Goal: Contribute content

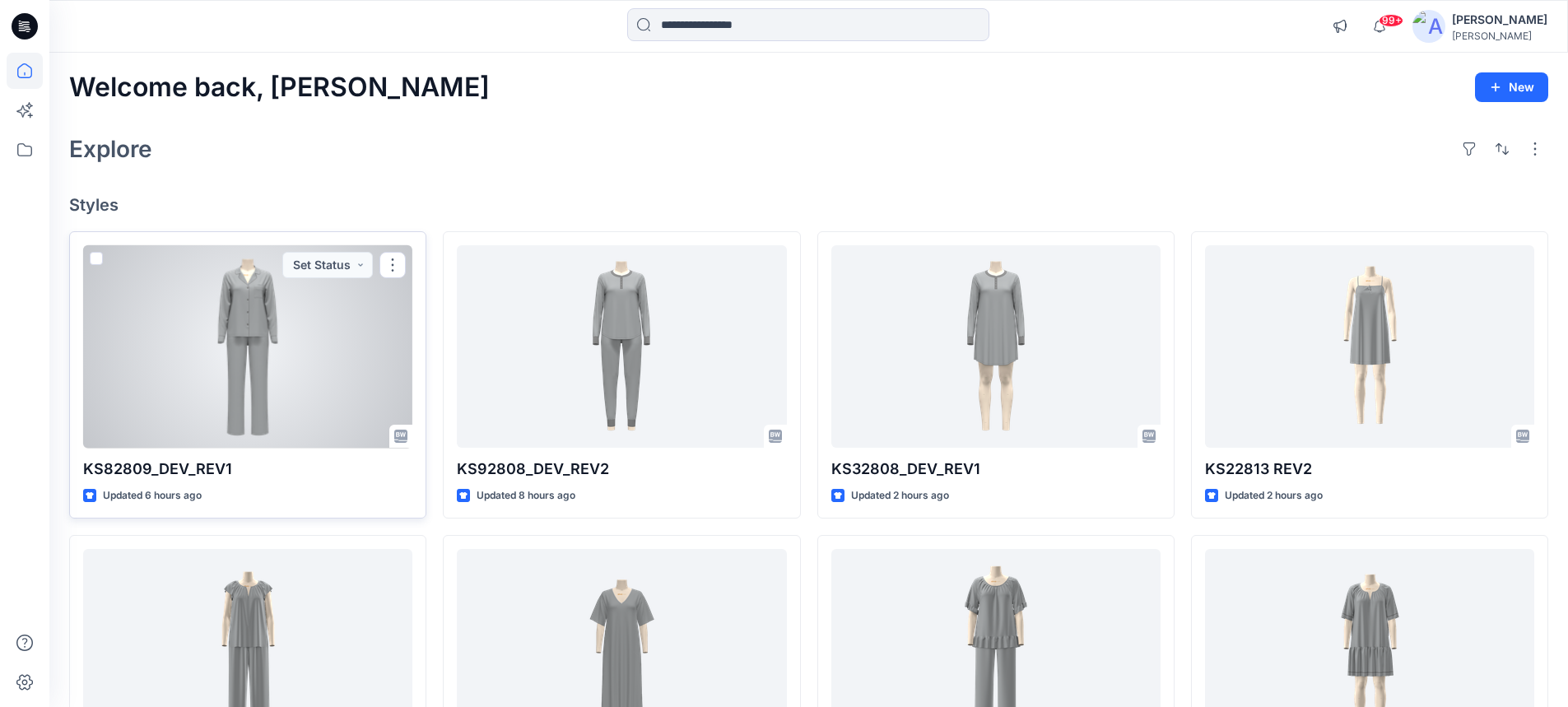
click at [256, 321] on div at bounding box center [248, 346] width 329 height 203
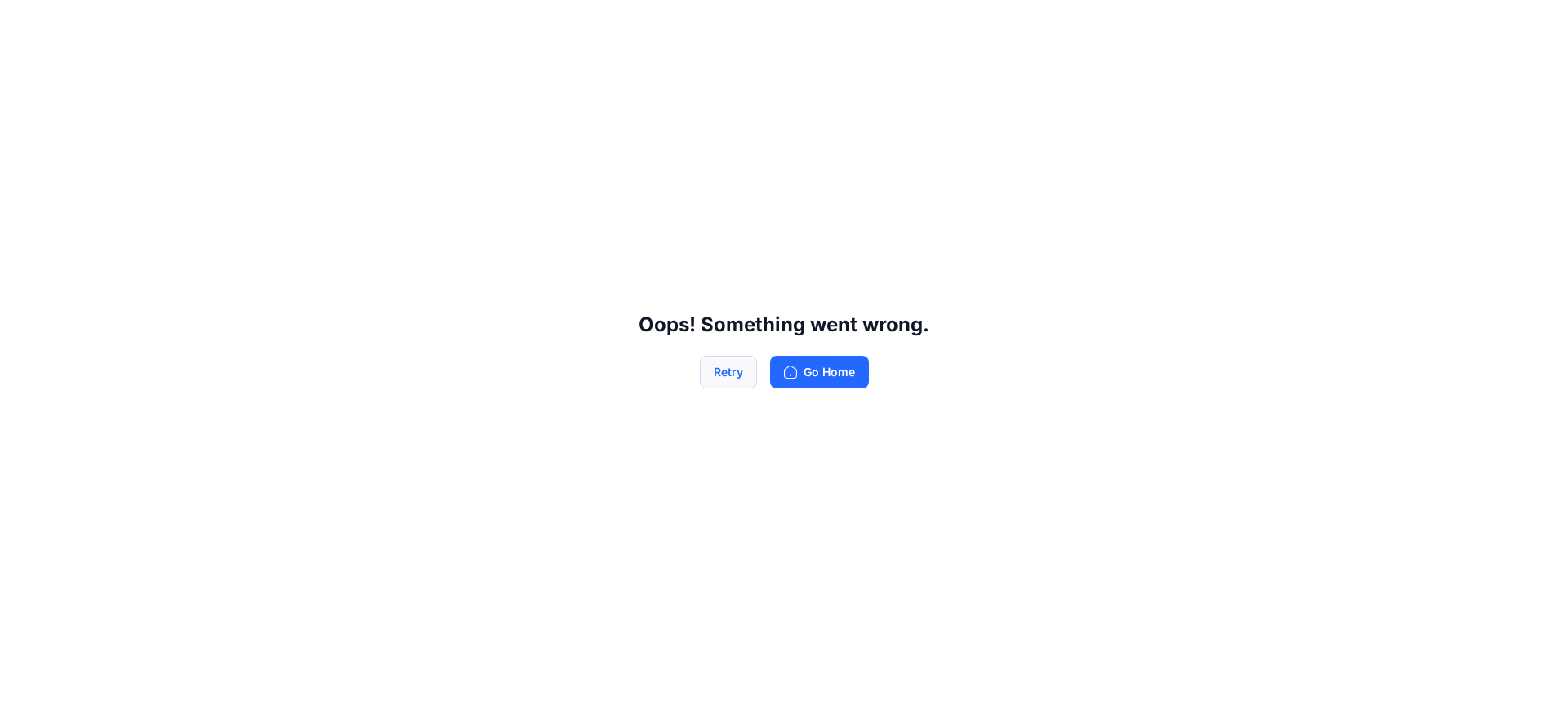
click at [739, 372] on button "Retry" at bounding box center [728, 372] width 58 height 32
click at [731, 369] on button "Retry" at bounding box center [728, 372] width 58 height 32
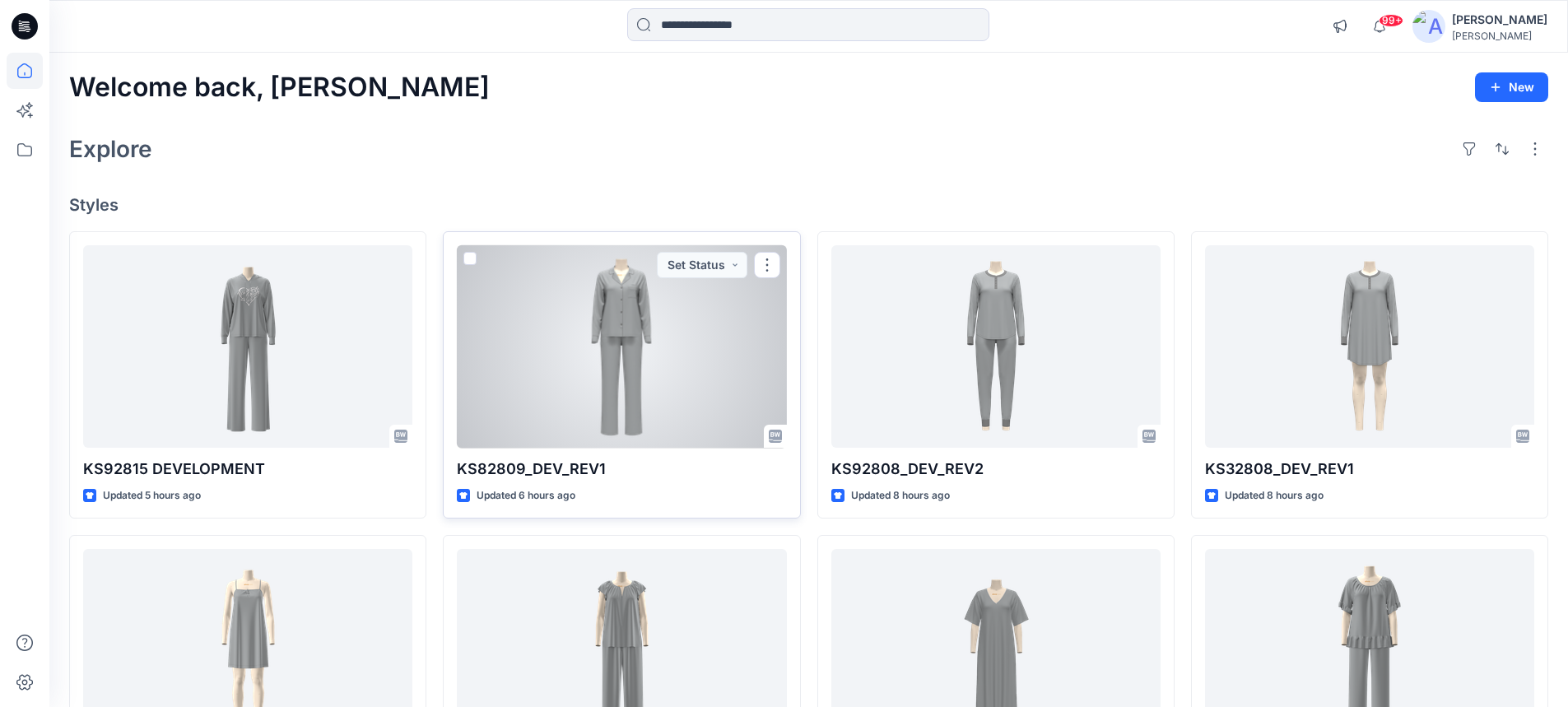
click at [581, 345] on div at bounding box center [622, 346] width 329 height 203
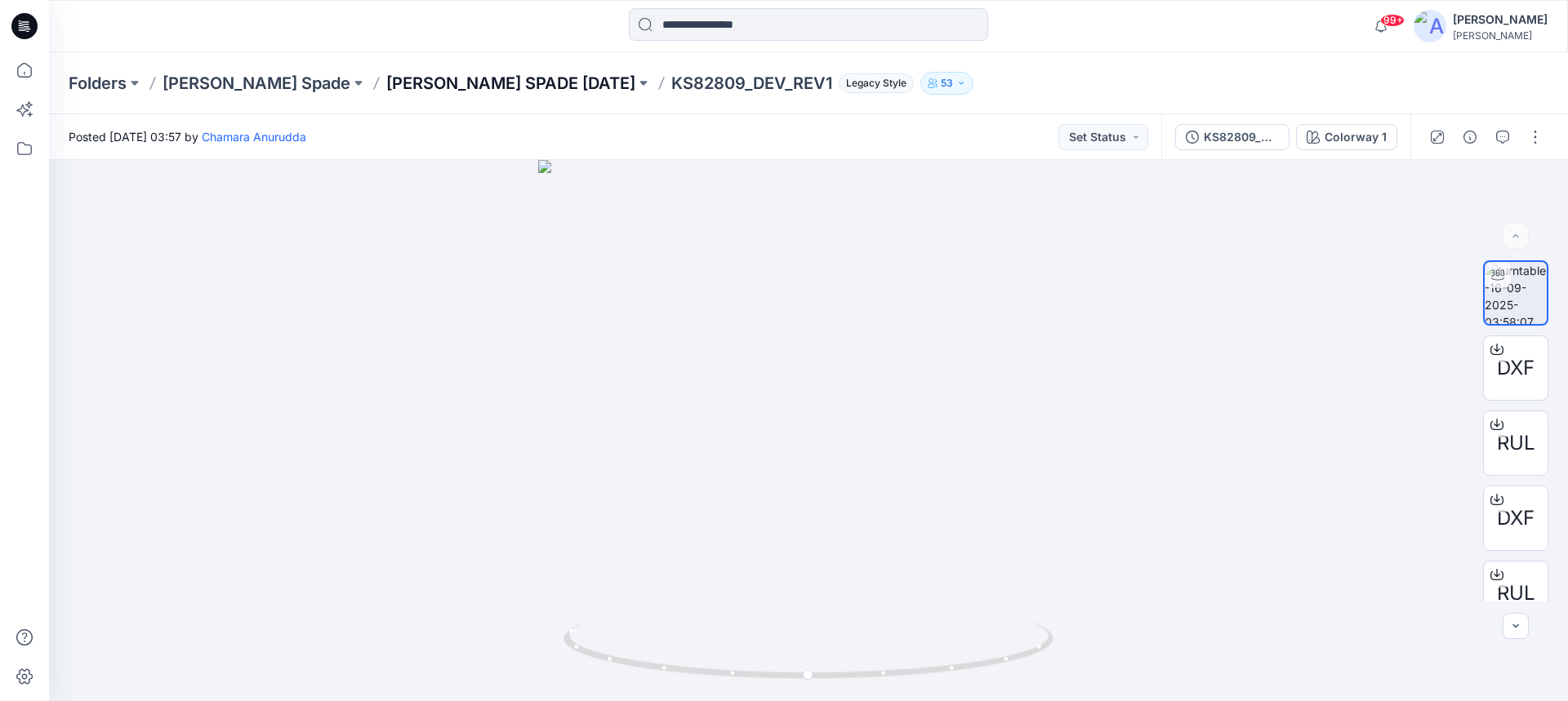
click at [386, 87] on p "KATE SPADE FEB 26" at bounding box center [510, 83] width 250 height 23
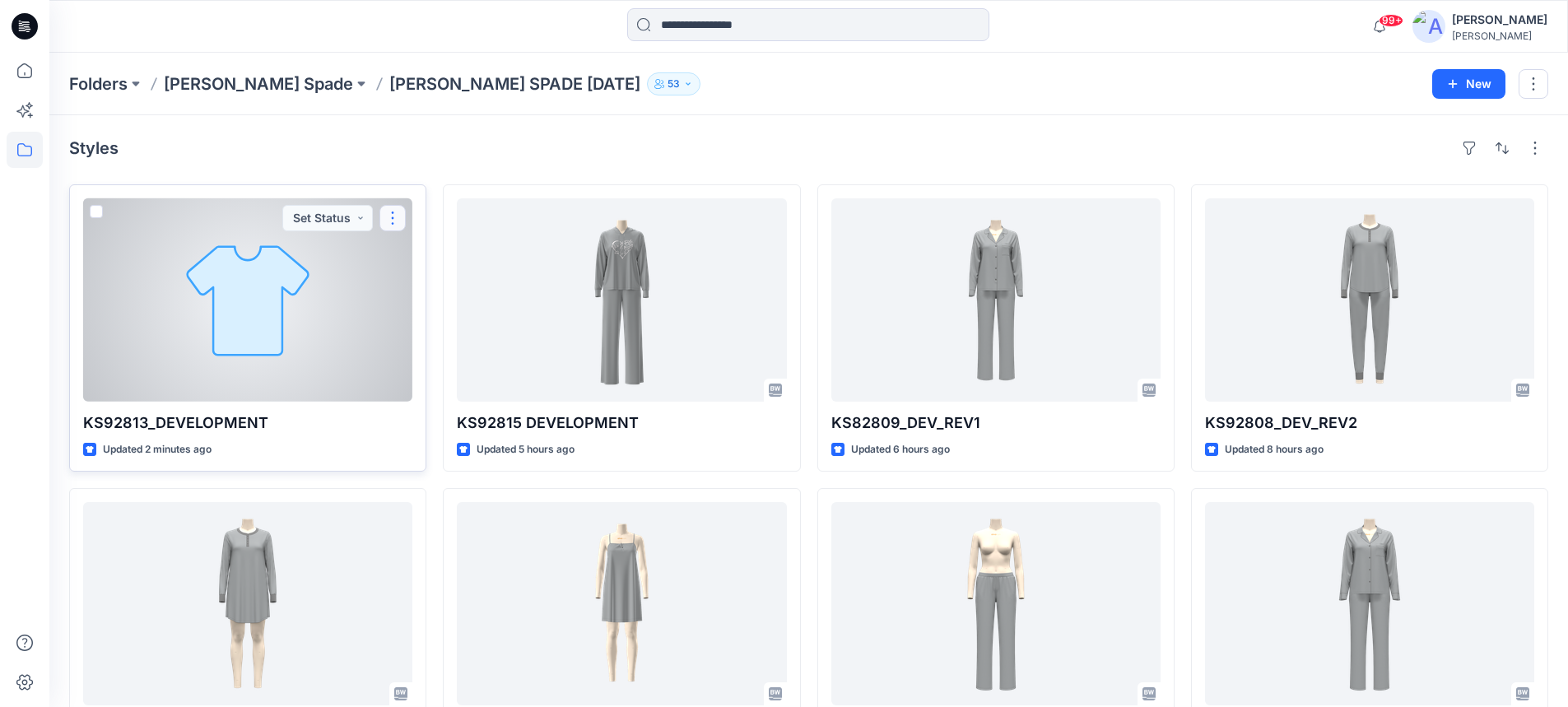
click at [395, 221] on button "button" at bounding box center [393, 218] width 26 height 26
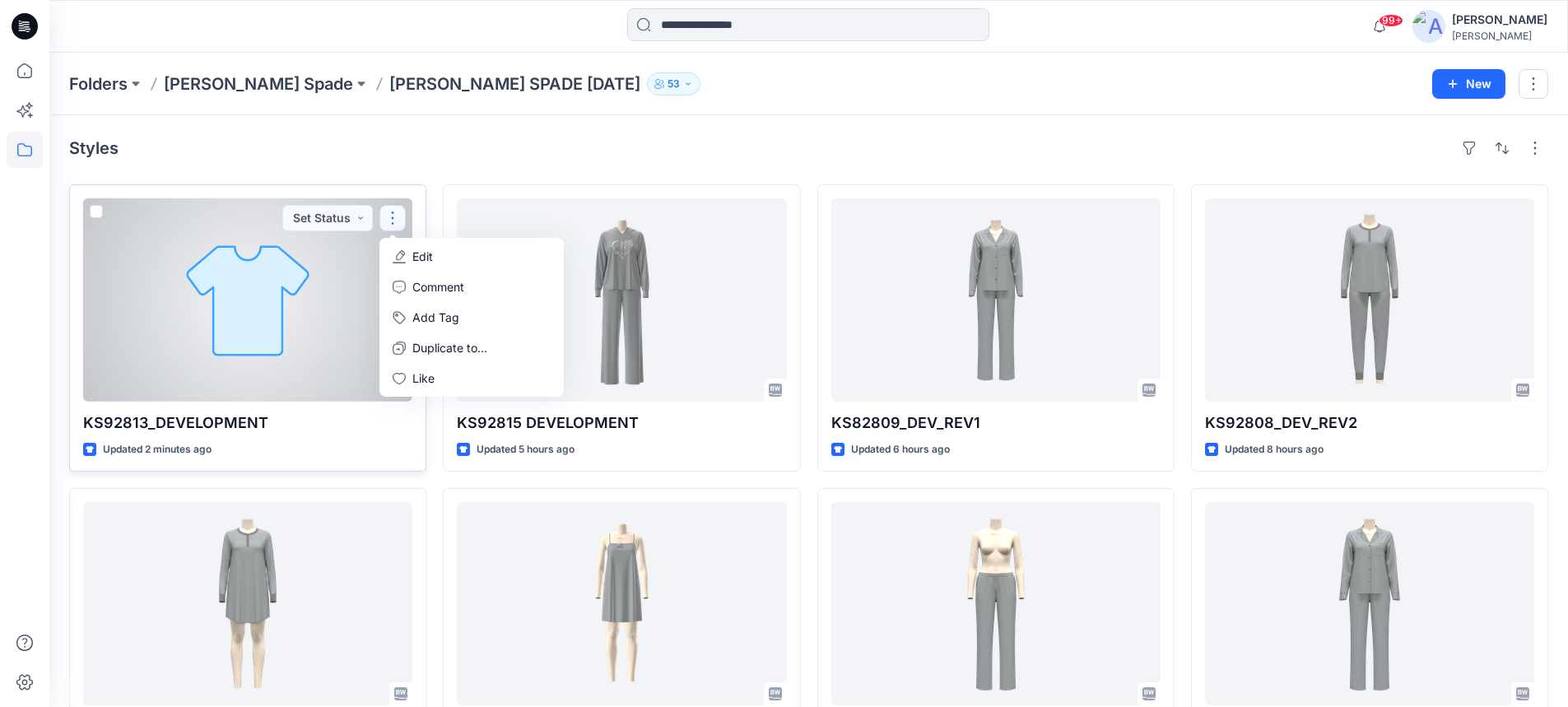
click at [423, 258] on p "Edit" at bounding box center [423, 256] width 21 height 17
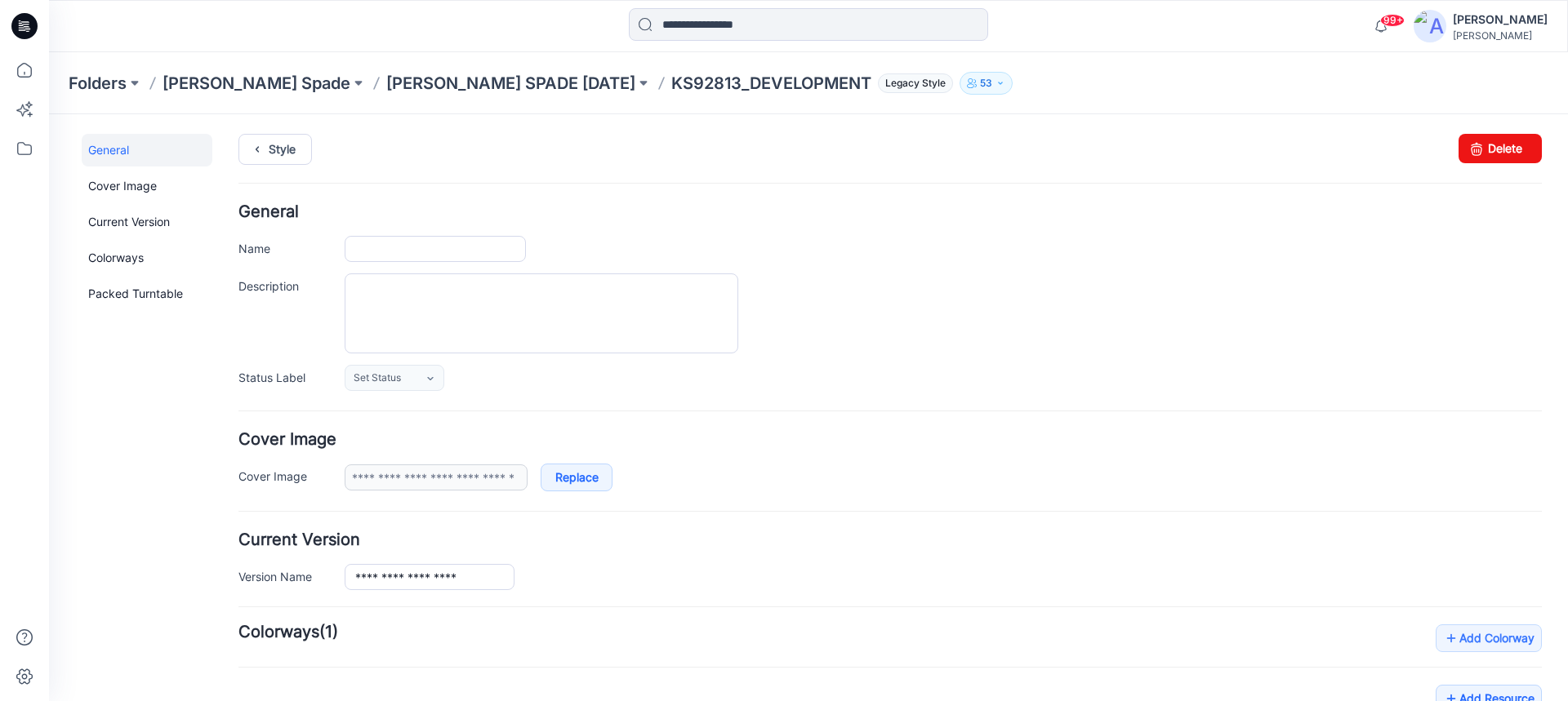
type input "**********"
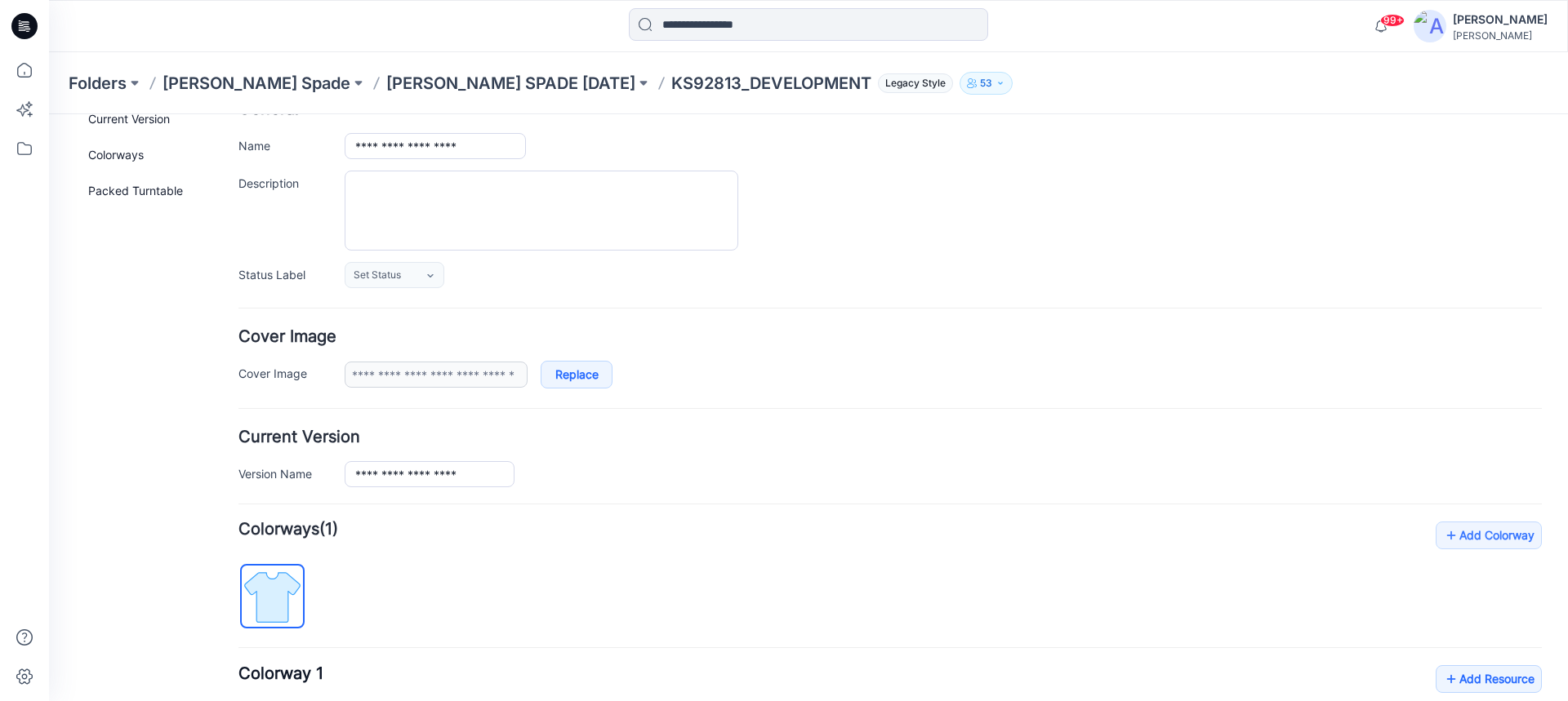
scroll to position [245, 0]
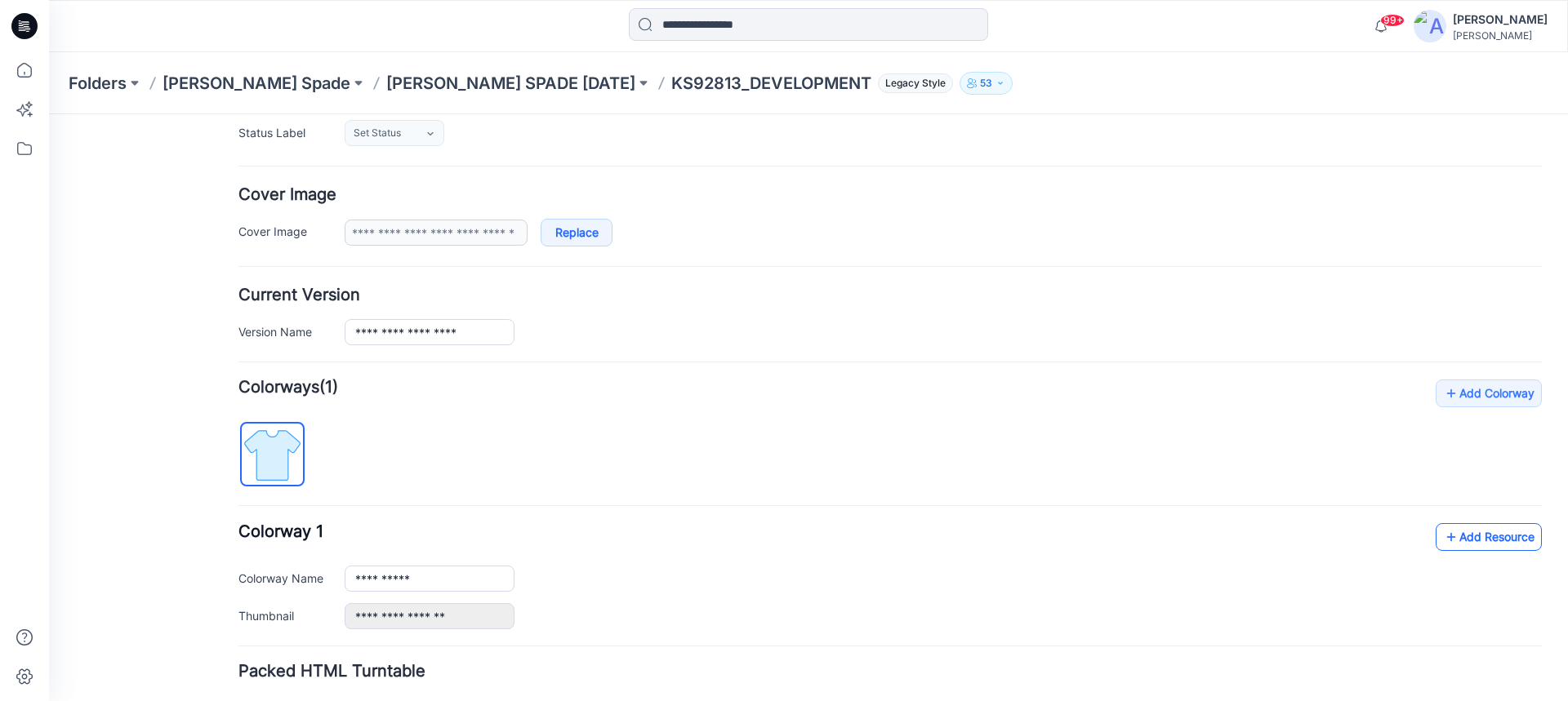
click at [1451, 542] on link "Add Resource" at bounding box center [1489, 537] width 106 height 28
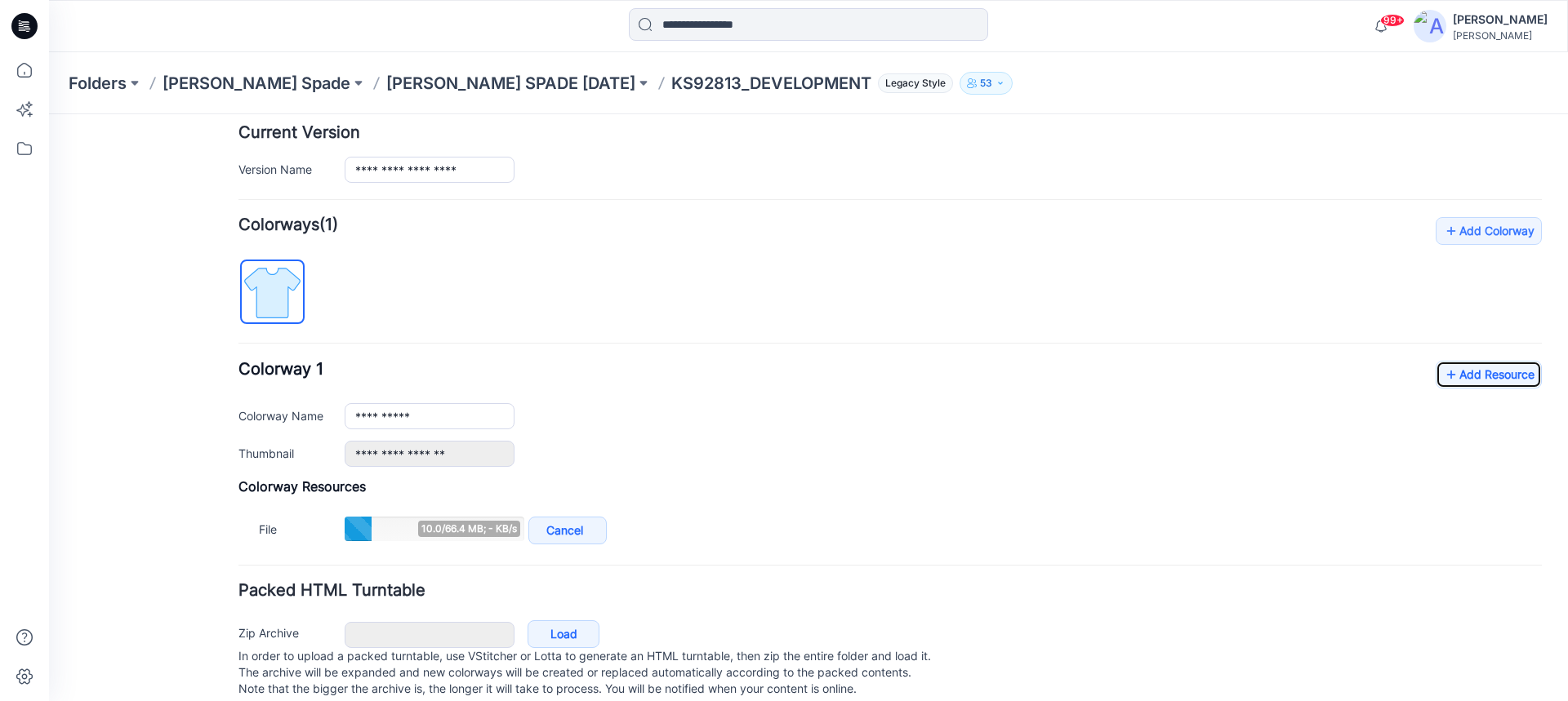
scroll to position [408, 0]
click at [1445, 371] on icon at bounding box center [1452, 374] width 17 height 26
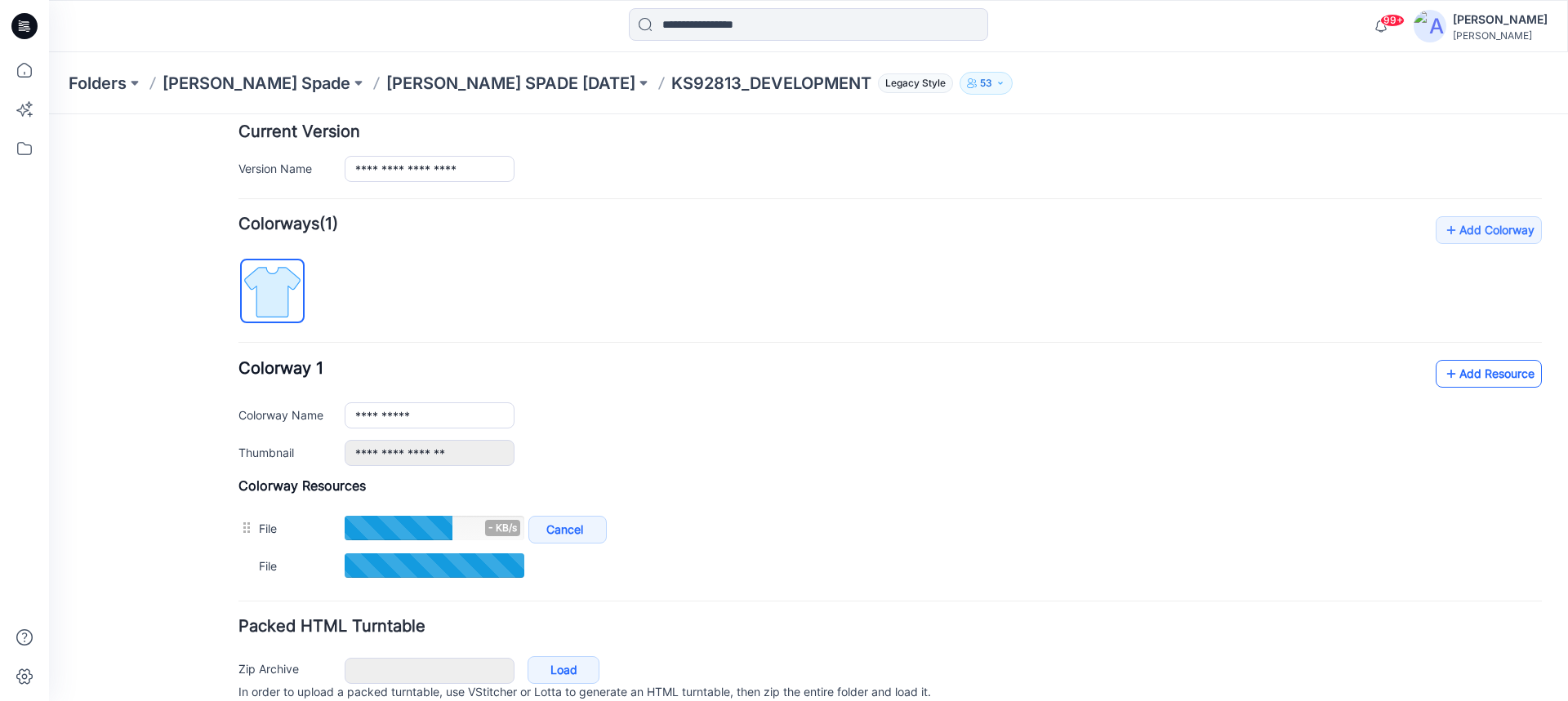
click at [1458, 373] on link "Add Resource" at bounding box center [1489, 374] width 106 height 28
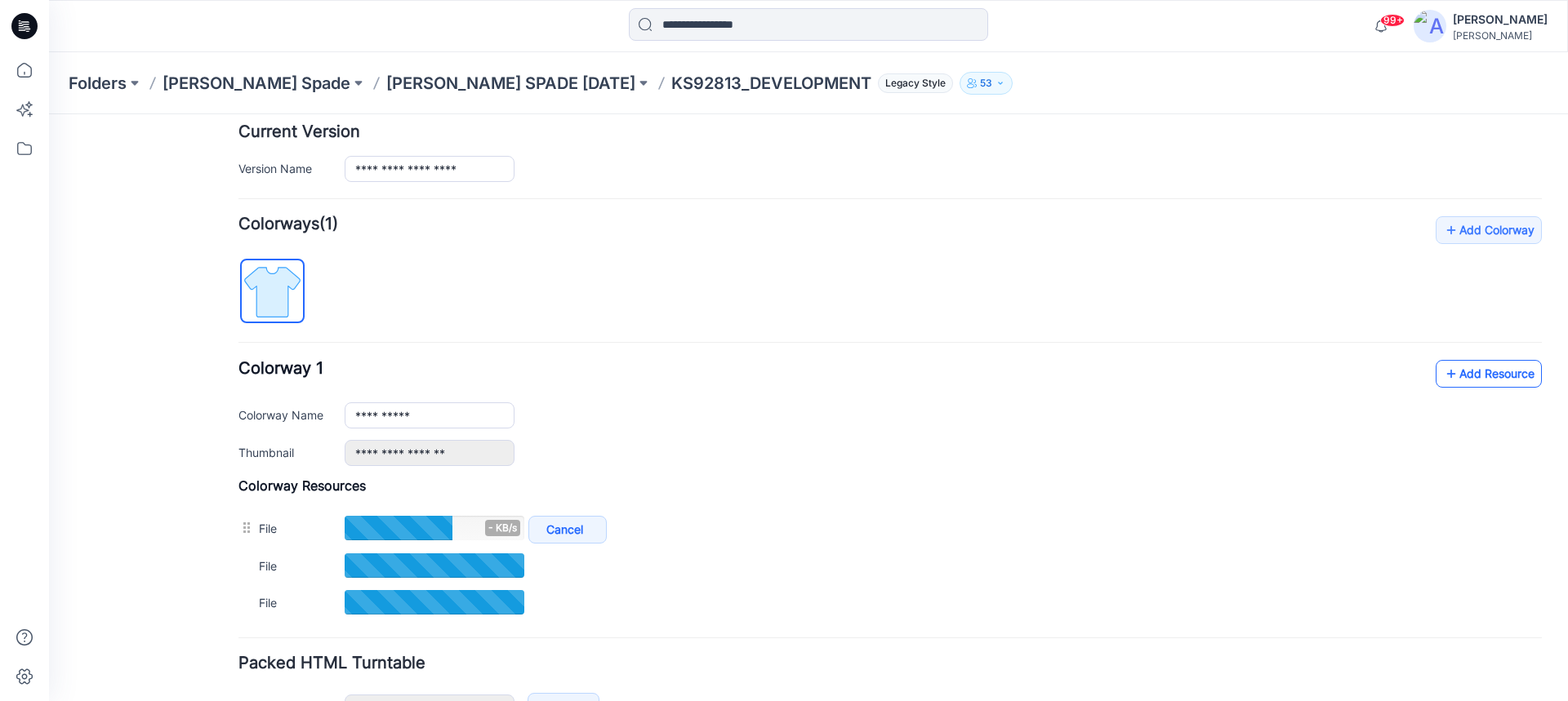
click at [1445, 376] on icon at bounding box center [1452, 374] width 17 height 26
click at [1450, 378] on link "Add Resource" at bounding box center [1489, 374] width 106 height 28
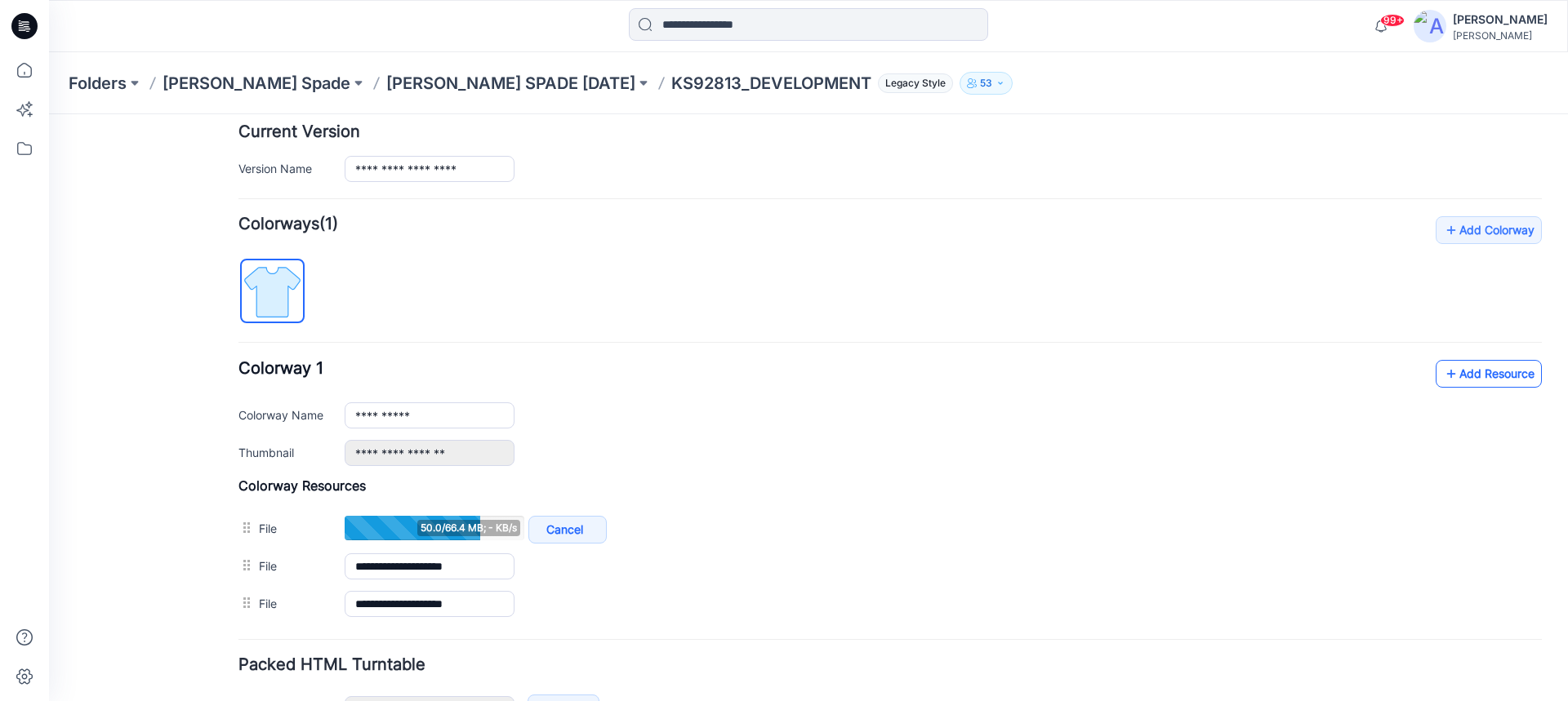
click at [1468, 380] on link "Add Resource" at bounding box center [1489, 374] width 106 height 28
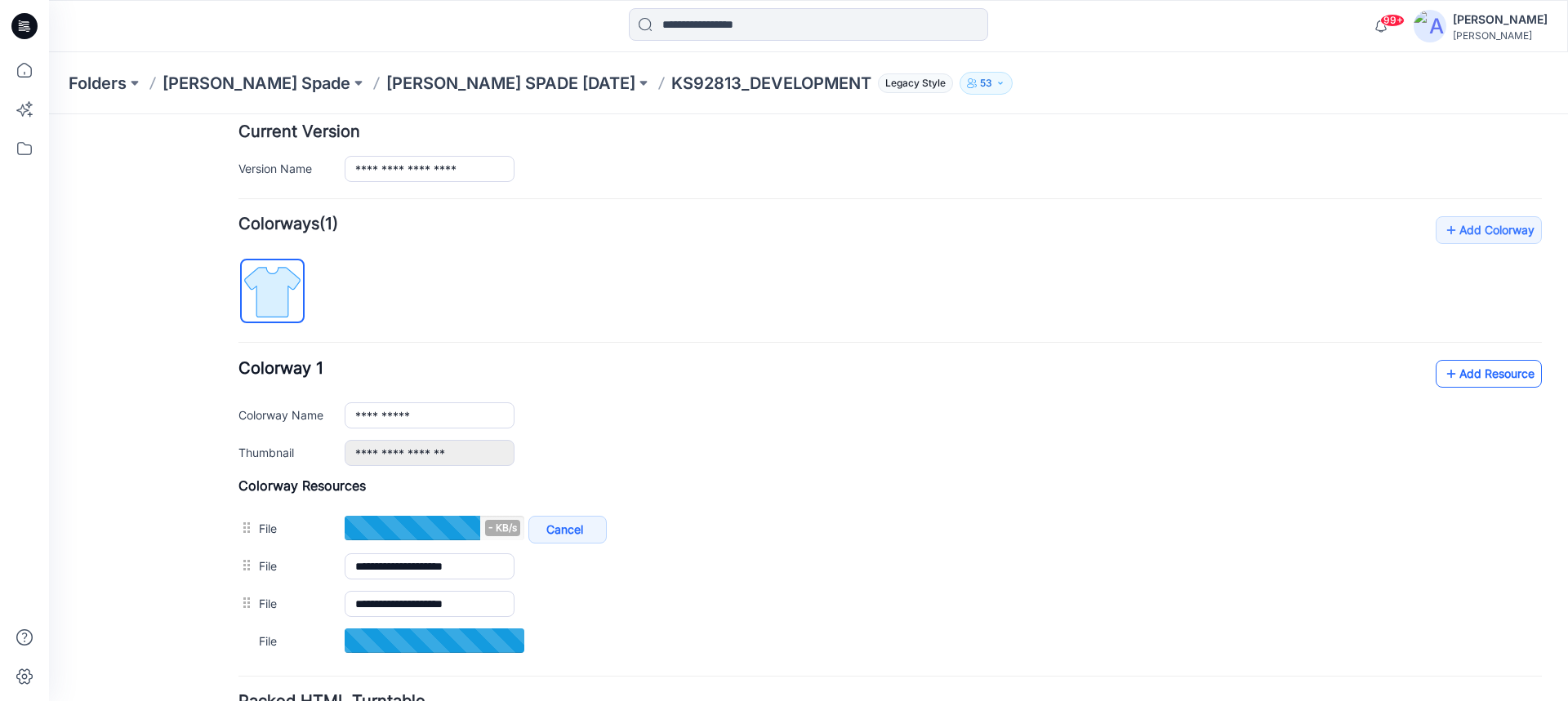
click at [1450, 376] on link "Add Resource" at bounding box center [1489, 374] width 106 height 28
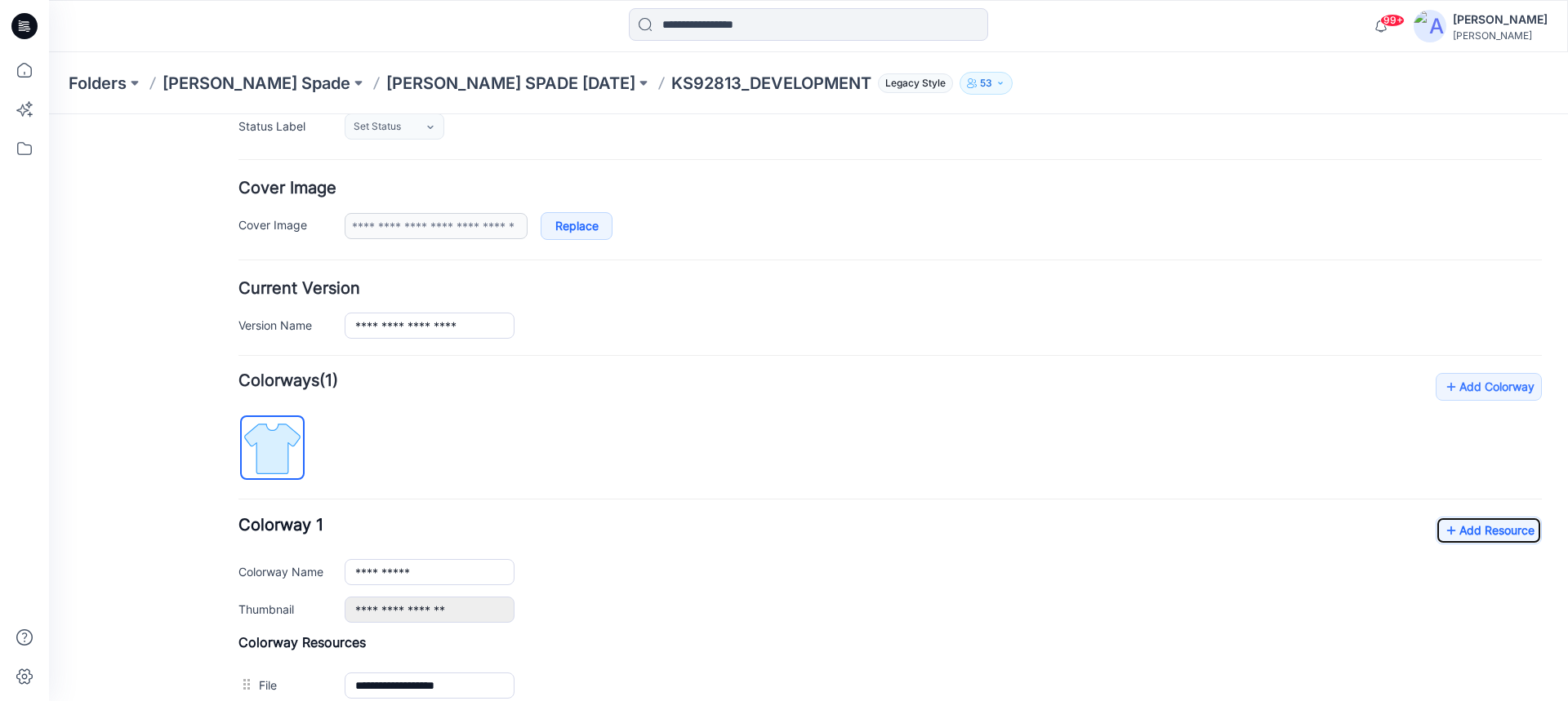
scroll to position [245, 0]
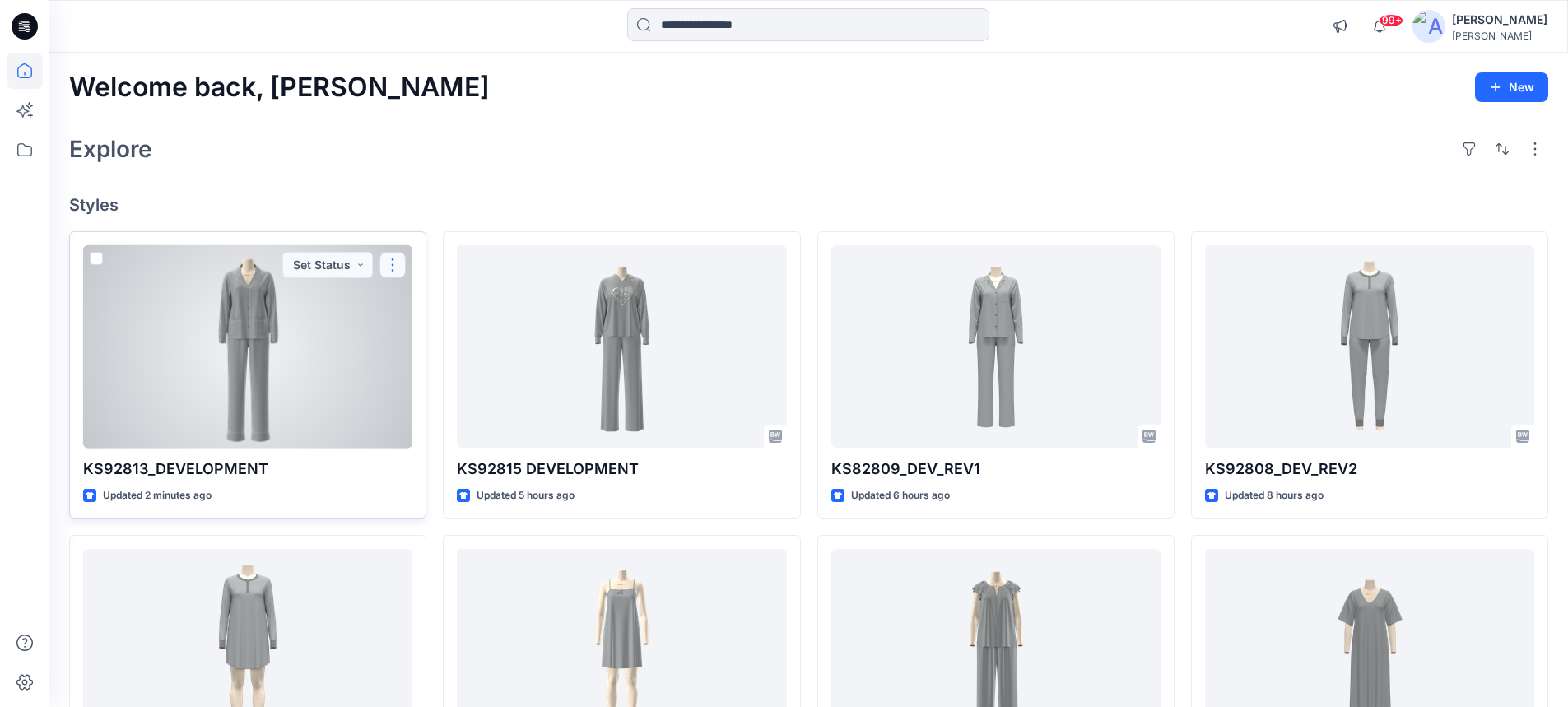
click at [389, 263] on button "button" at bounding box center [393, 265] width 26 height 26
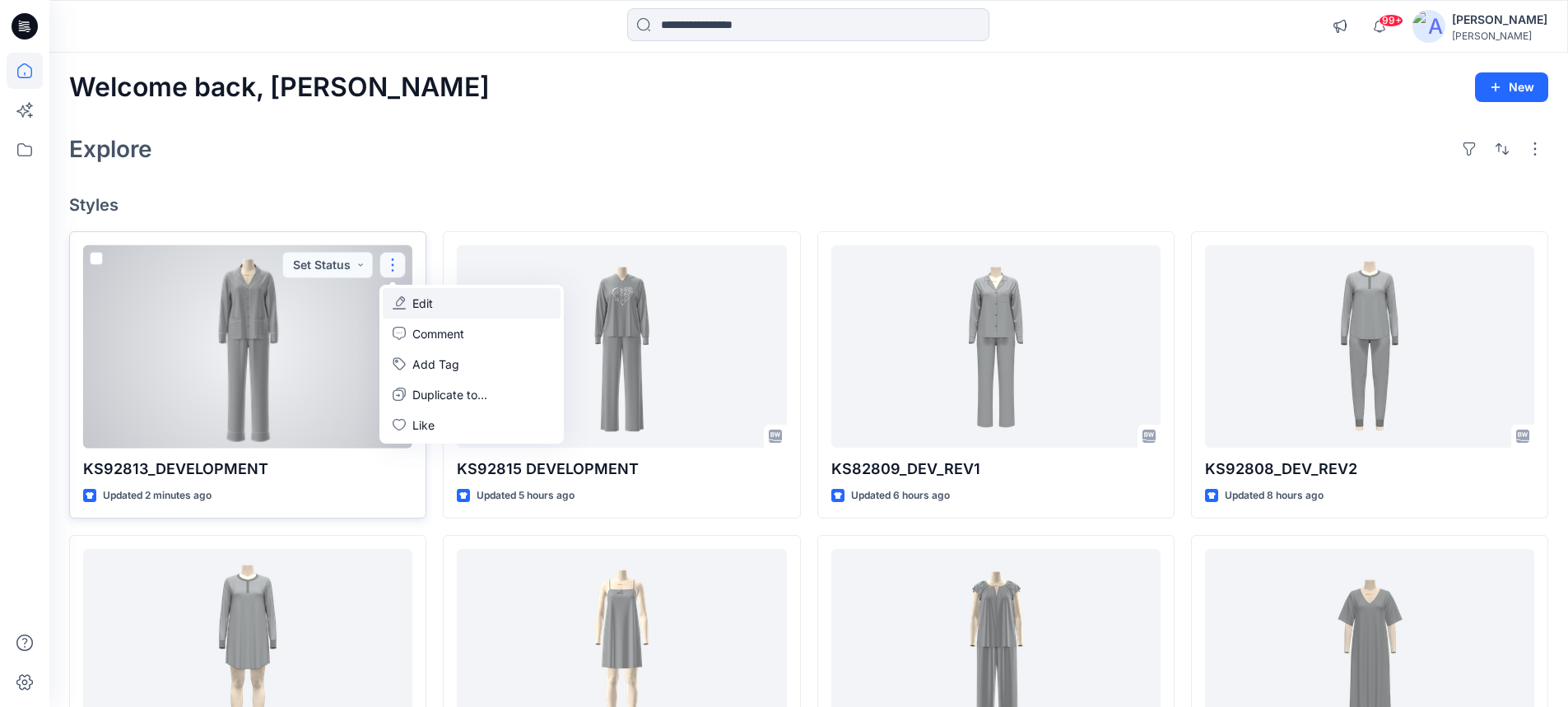
click at [422, 298] on p "Edit" at bounding box center [423, 303] width 21 height 17
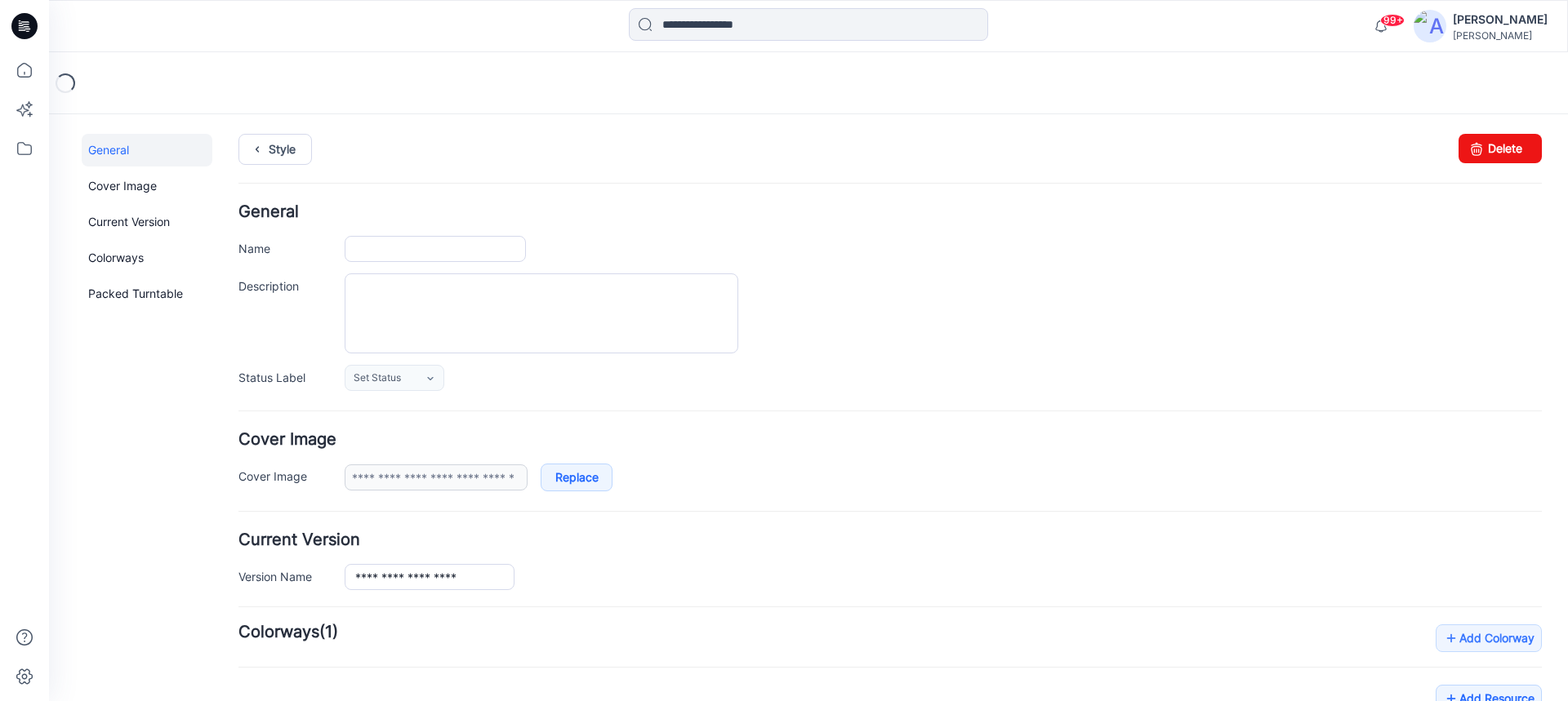
type input "**********"
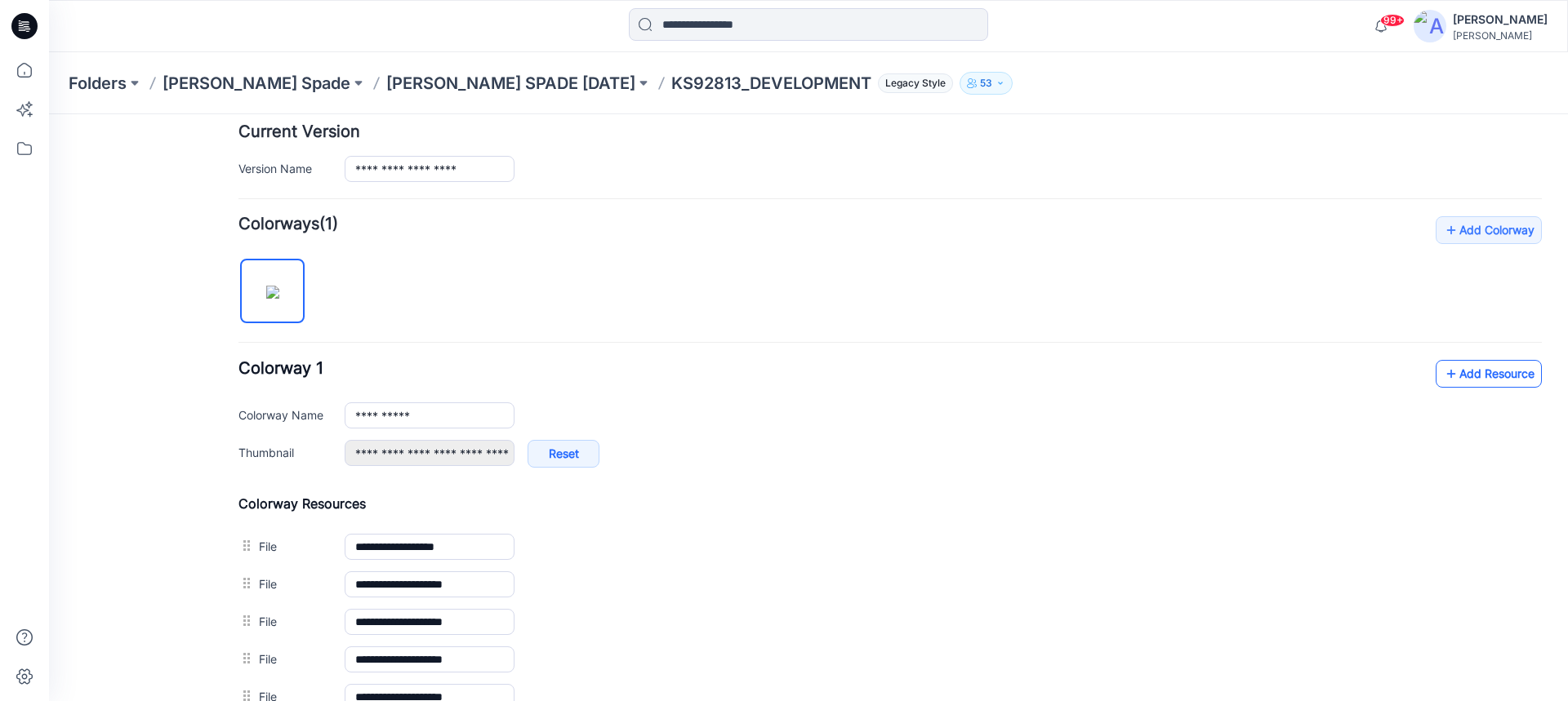
scroll to position [326, 0]
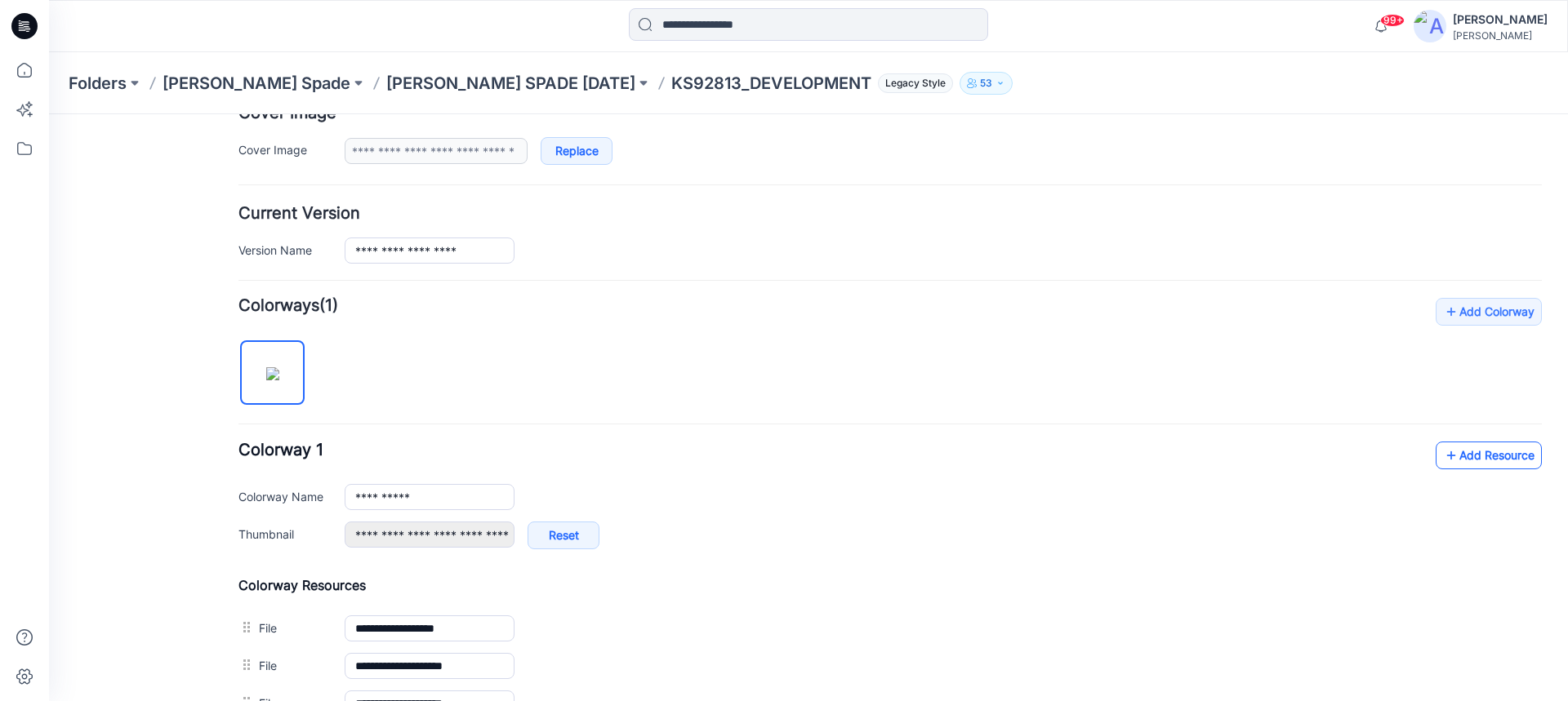
click at [1455, 453] on link "Add Resource" at bounding box center [1489, 455] width 106 height 28
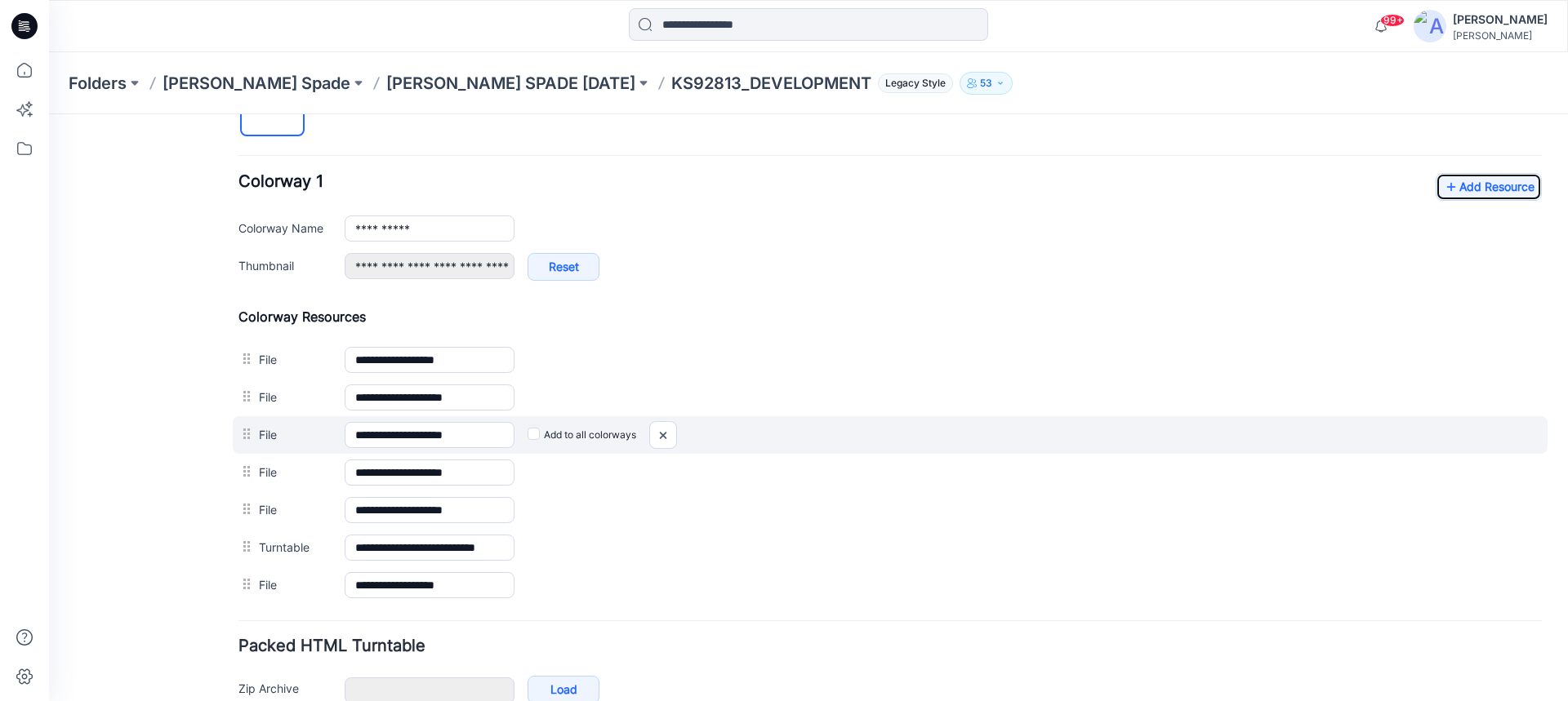
scroll to position [571, 0]
